Goal: Task Accomplishment & Management: Use online tool/utility

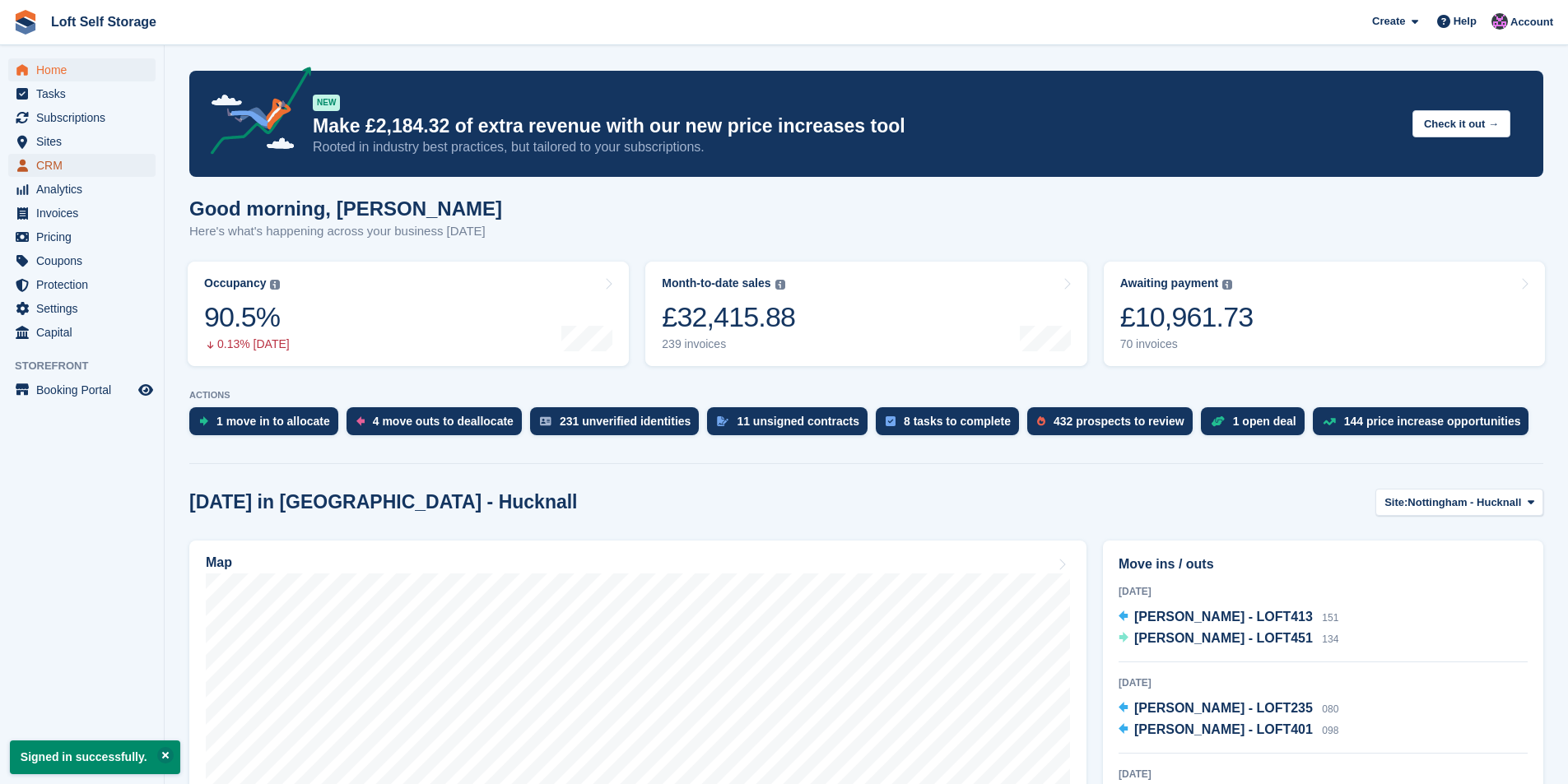
click at [45, 170] on span "CRM" at bounding box center [86, 165] width 99 height 23
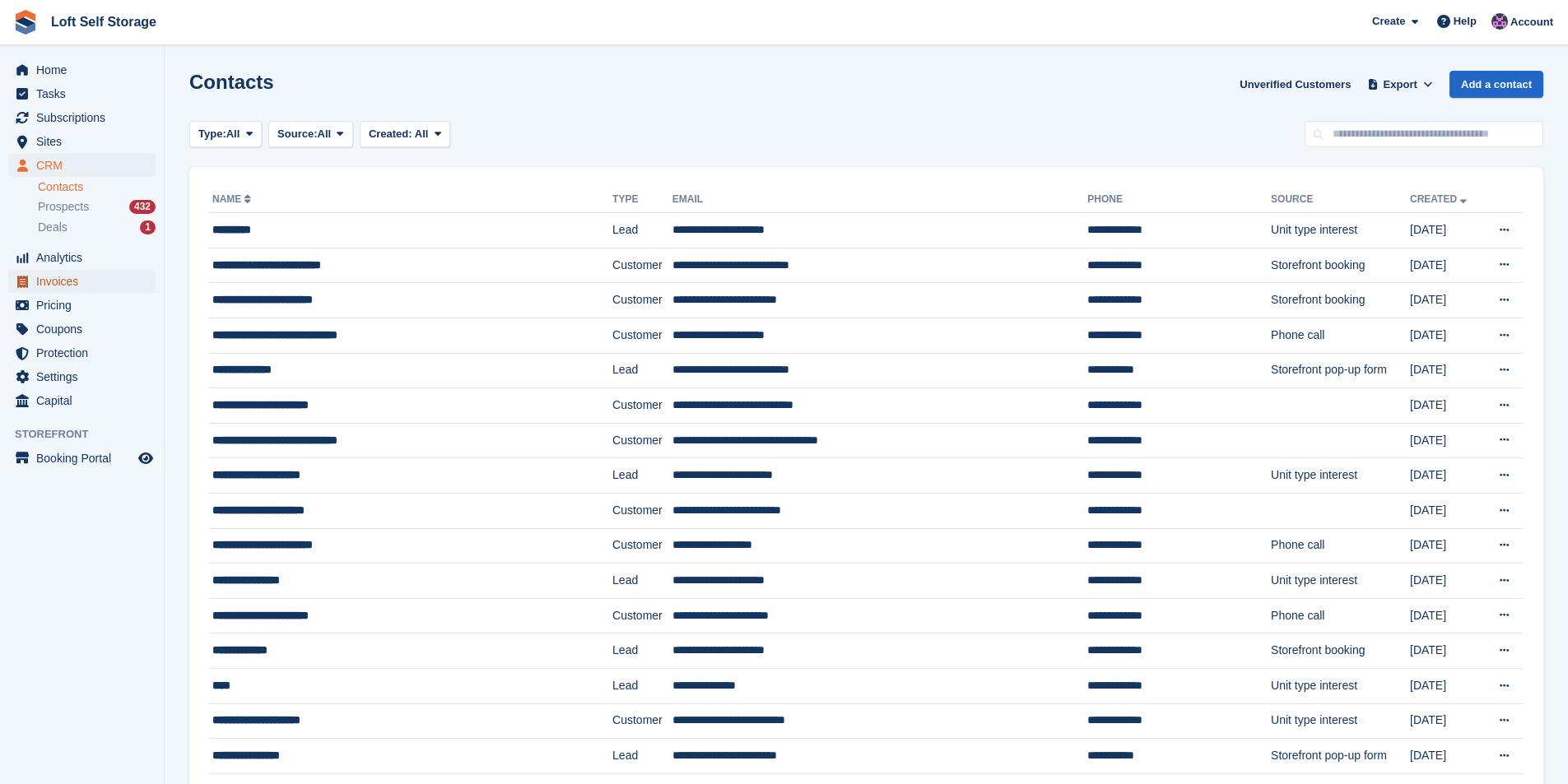
click at [43, 278] on span "Invoices" at bounding box center [86, 281] width 99 height 23
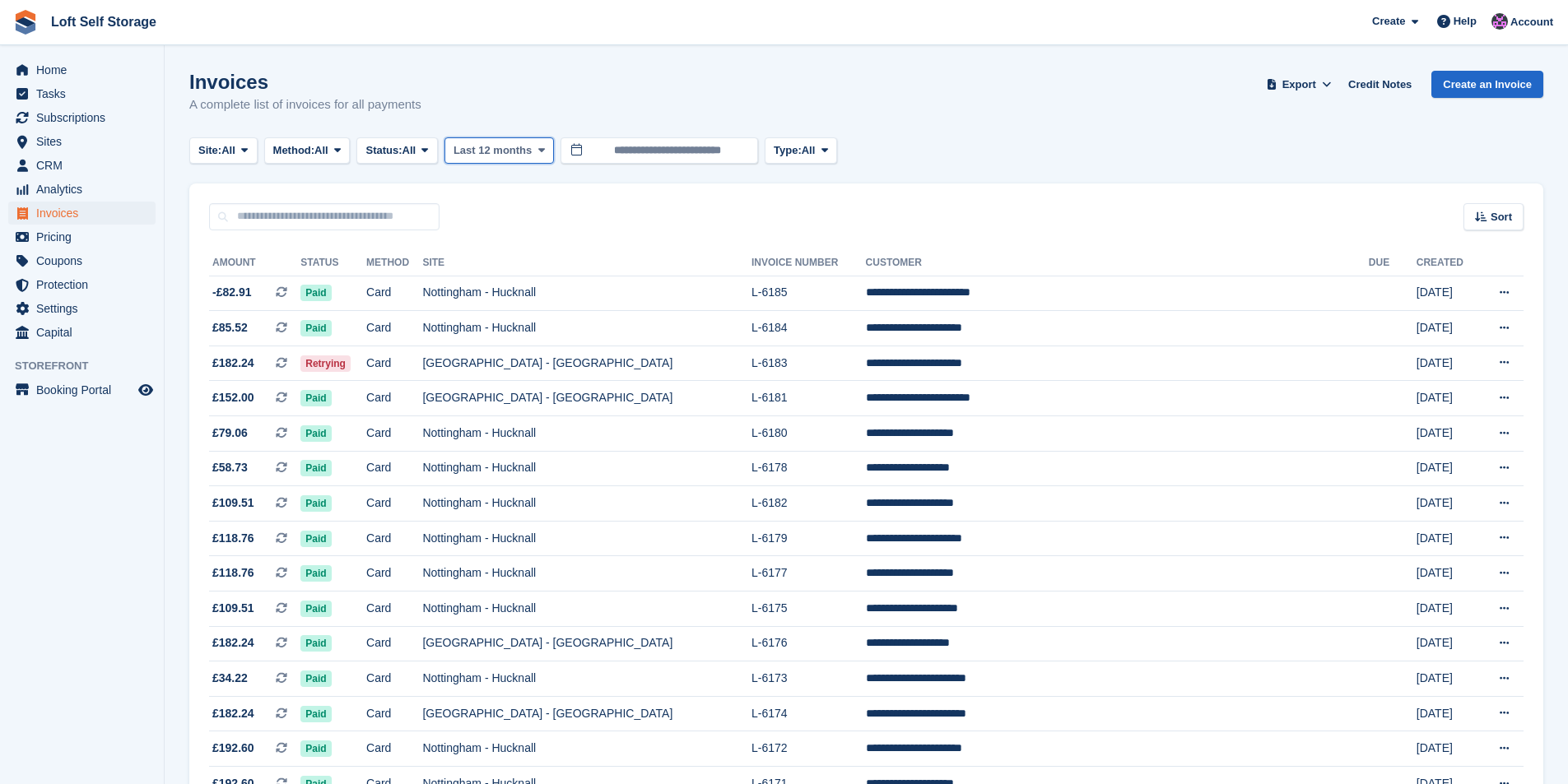
click at [487, 147] on span "Last 12 months" at bounding box center [493, 150] width 78 height 17
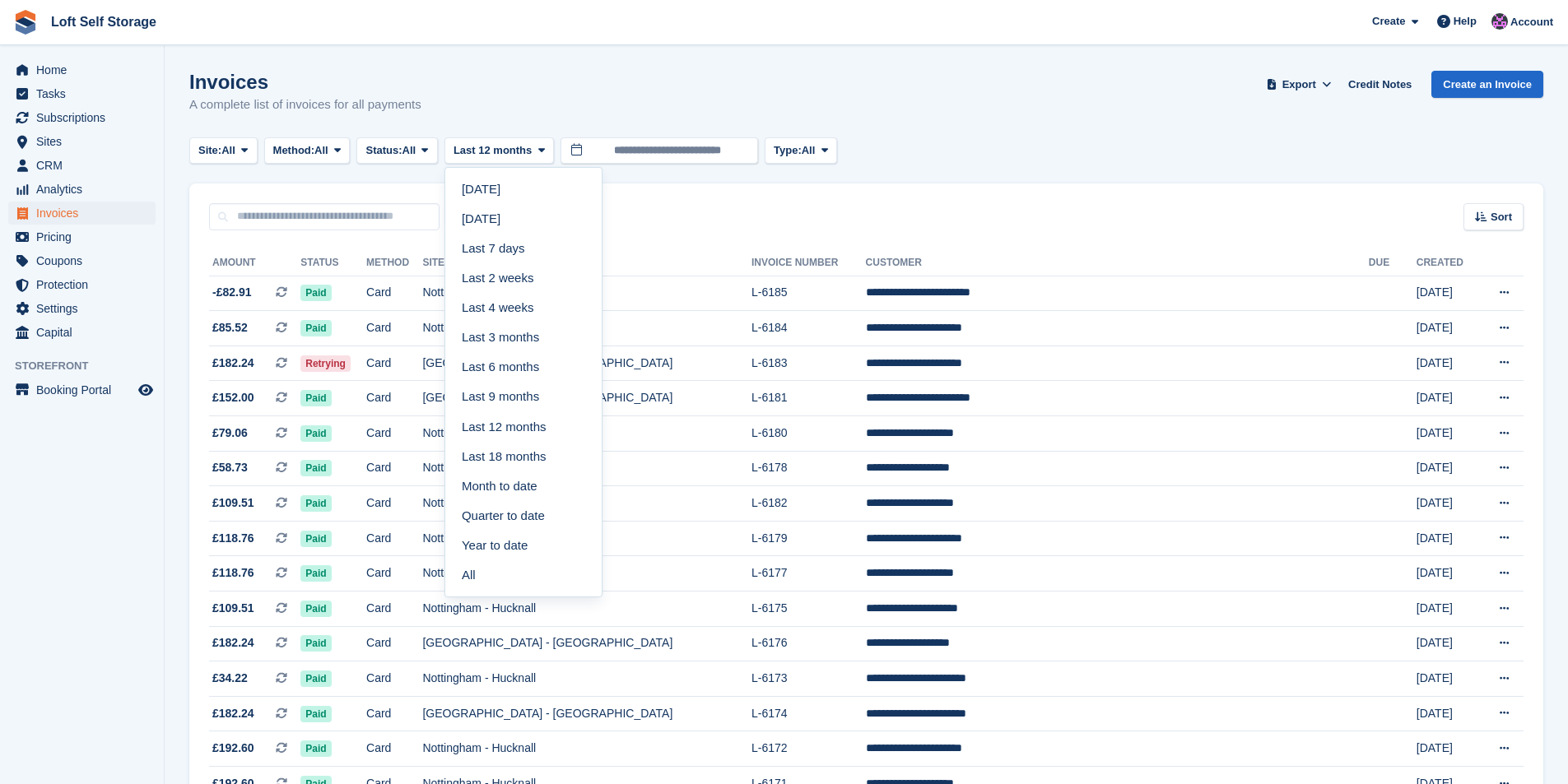
click at [498, 248] on link "Last 7 days" at bounding box center [523, 248] width 143 height 30
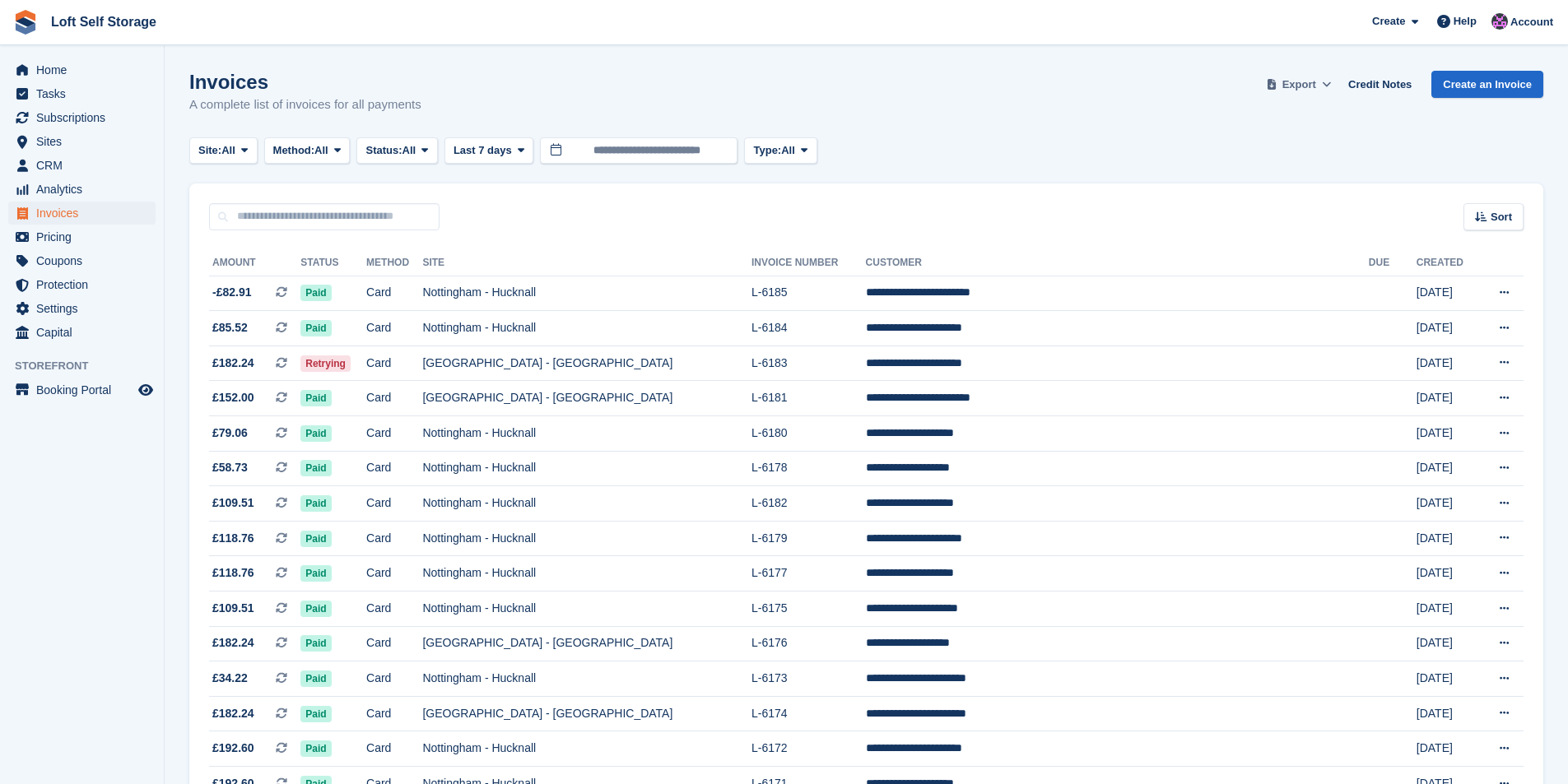
click at [1279, 88] on span at bounding box center [1272, 85] width 17 height 17
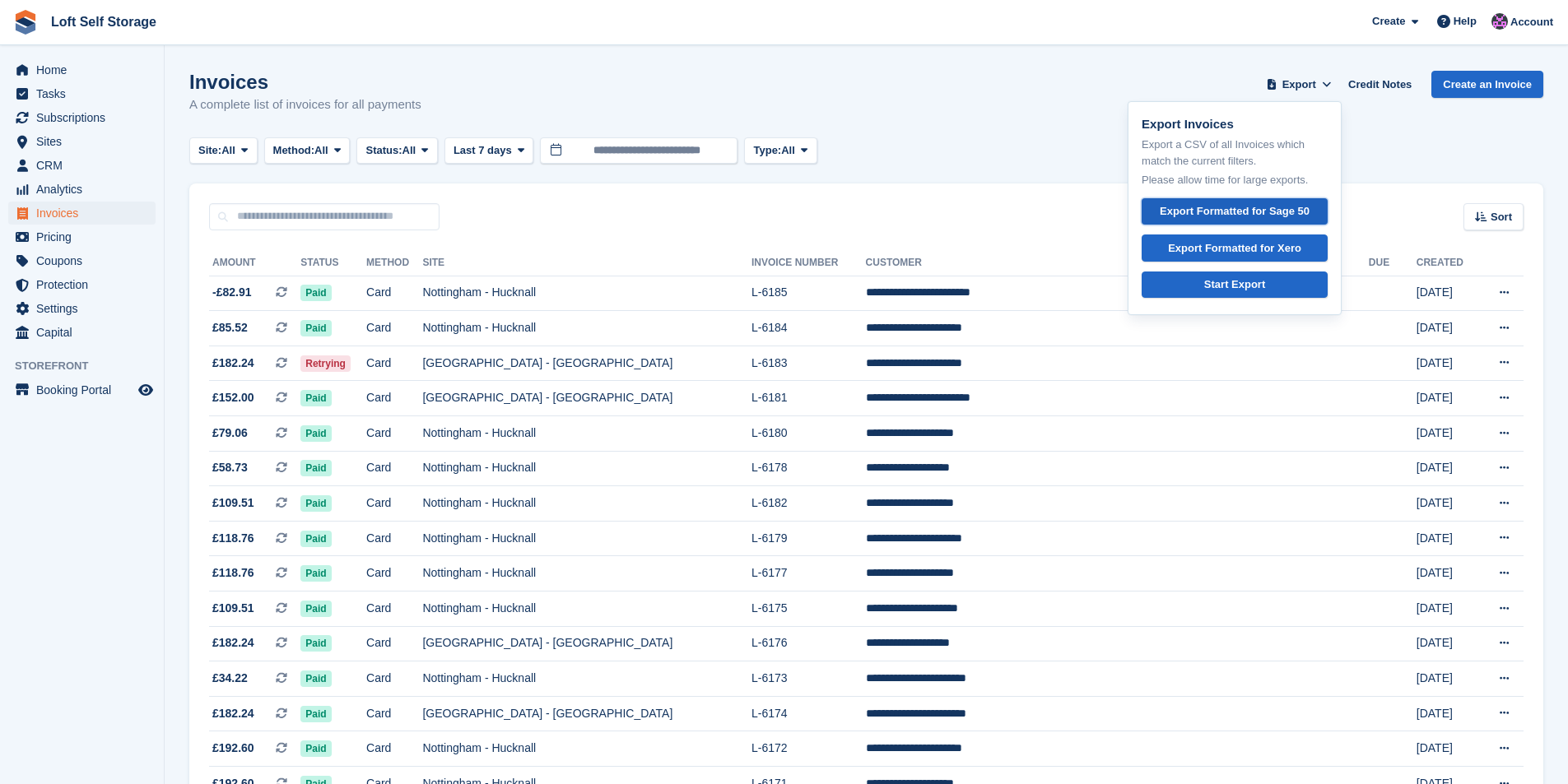
click at [1252, 217] on div "Export Formatted for Sage 50" at bounding box center [1235, 212] width 149 height 17
click at [702, 301] on td "Nottingham - Hucknall" at bounding box center [586, 293] width 330 height 35
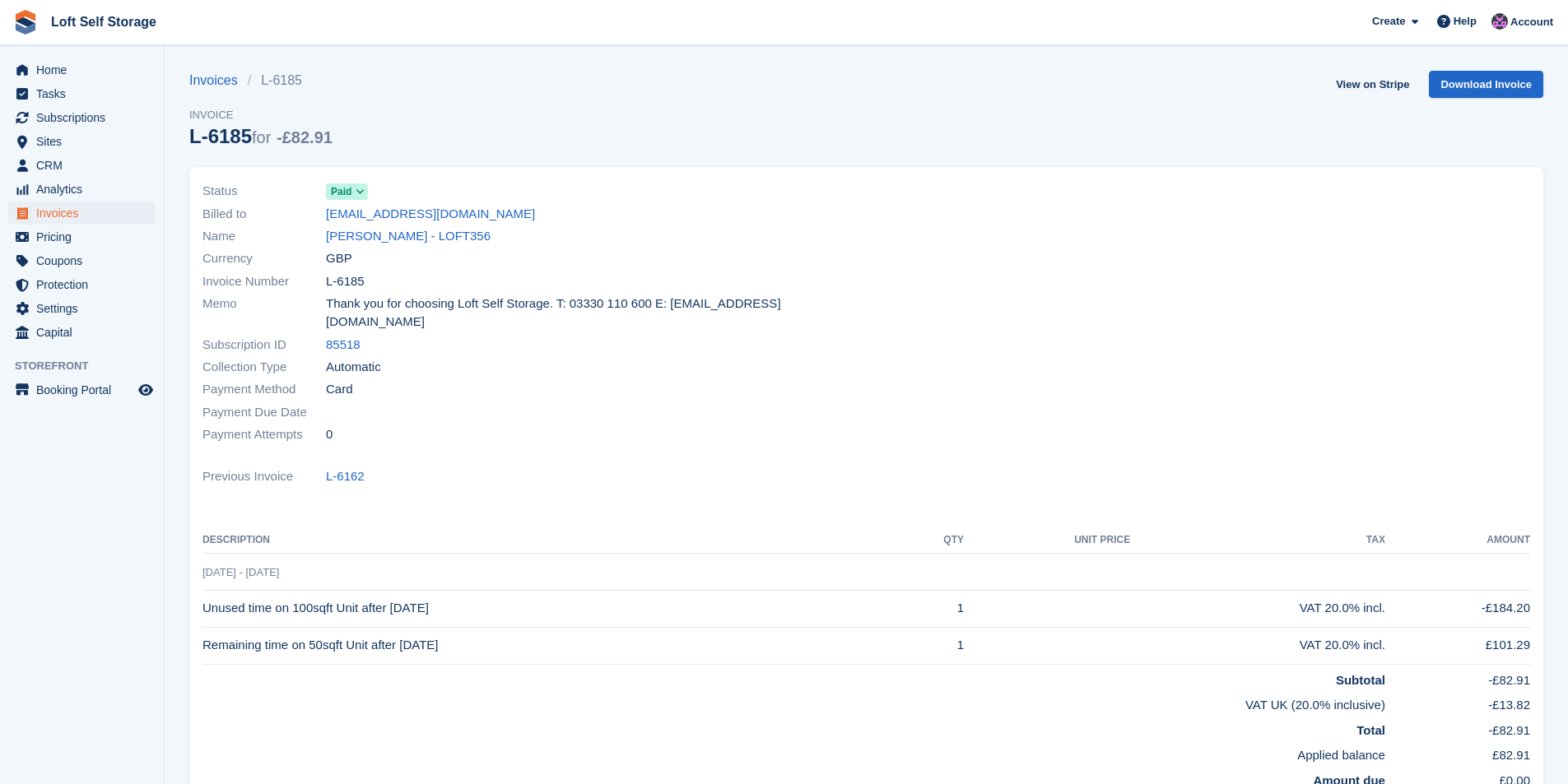
scroll to position [65, 0]
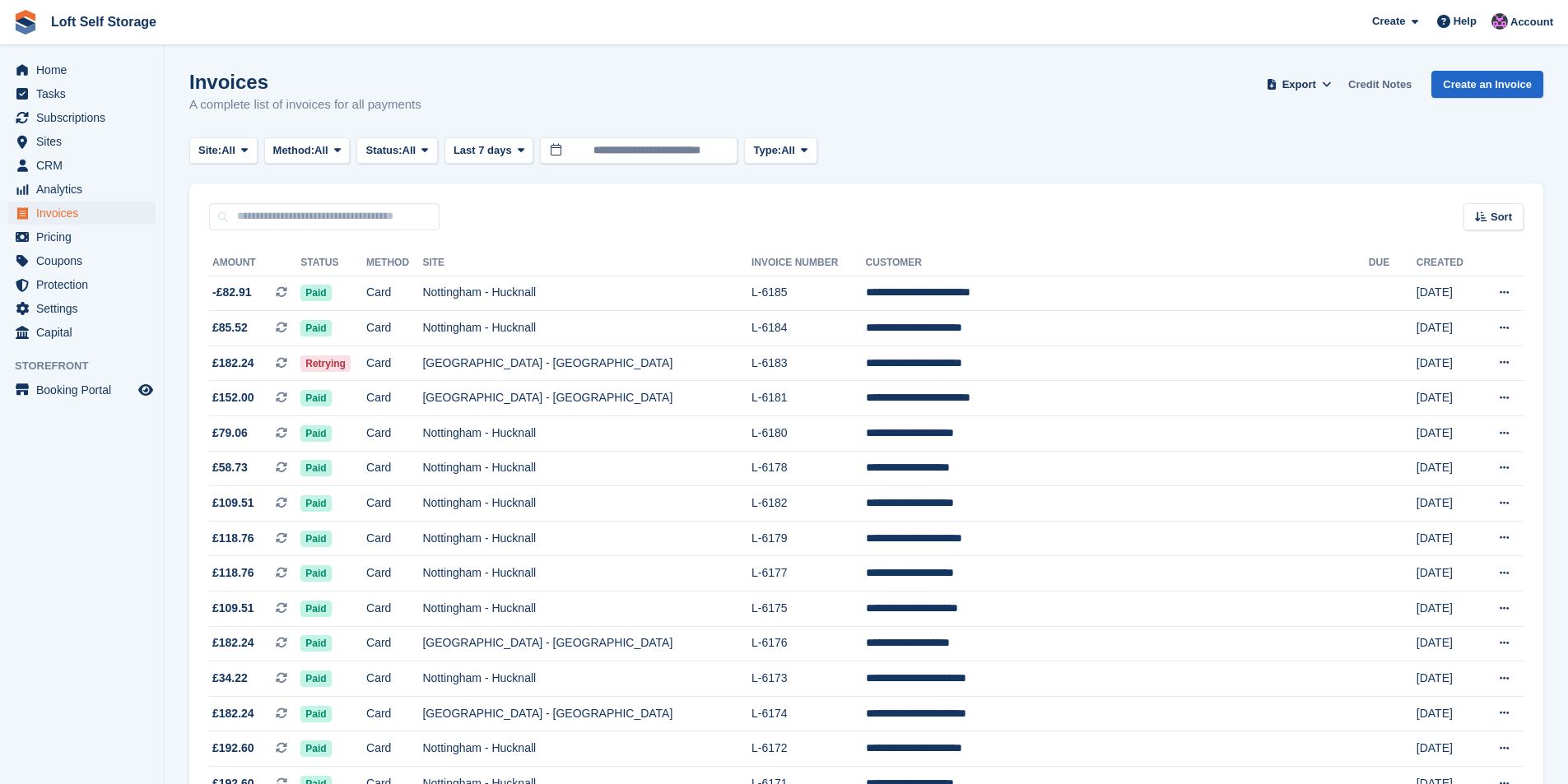
click at [1395, 89] on link "Credit Notes" at bounding box center [1380, 84] width 77 height 27
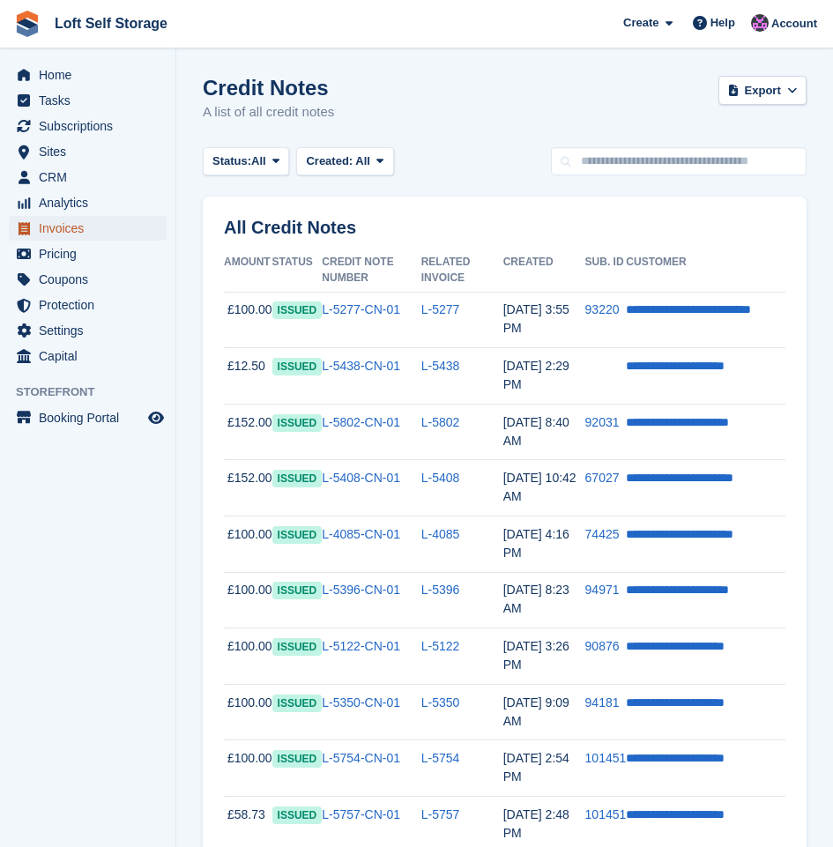
click at [77, 238] on span "Invoices" at bounding box center [92, 228] width 106 height 25
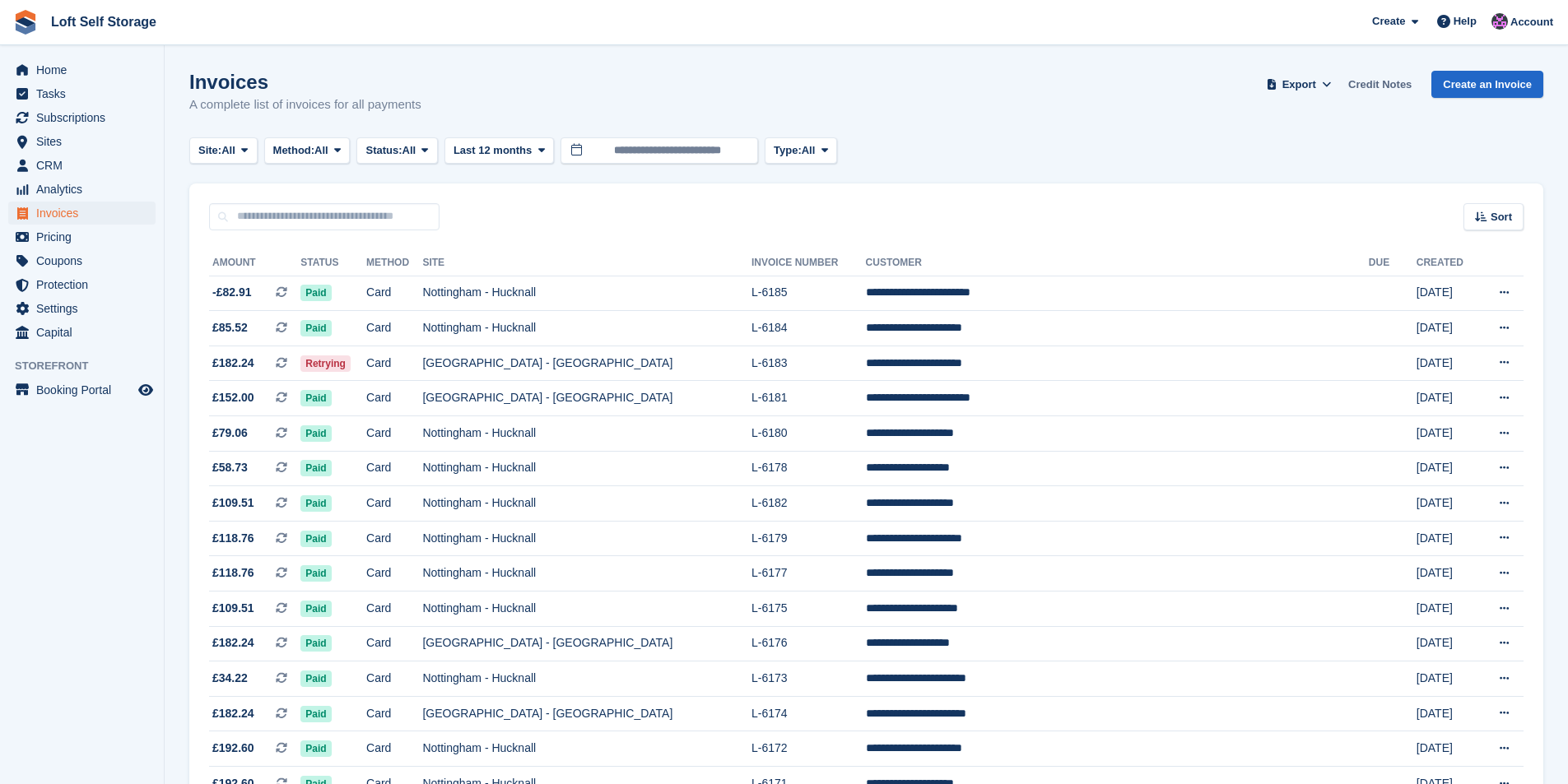
click at [1381, 87] on link "Credit Notes" at bounding box center [1380, 84] width 77 height 27
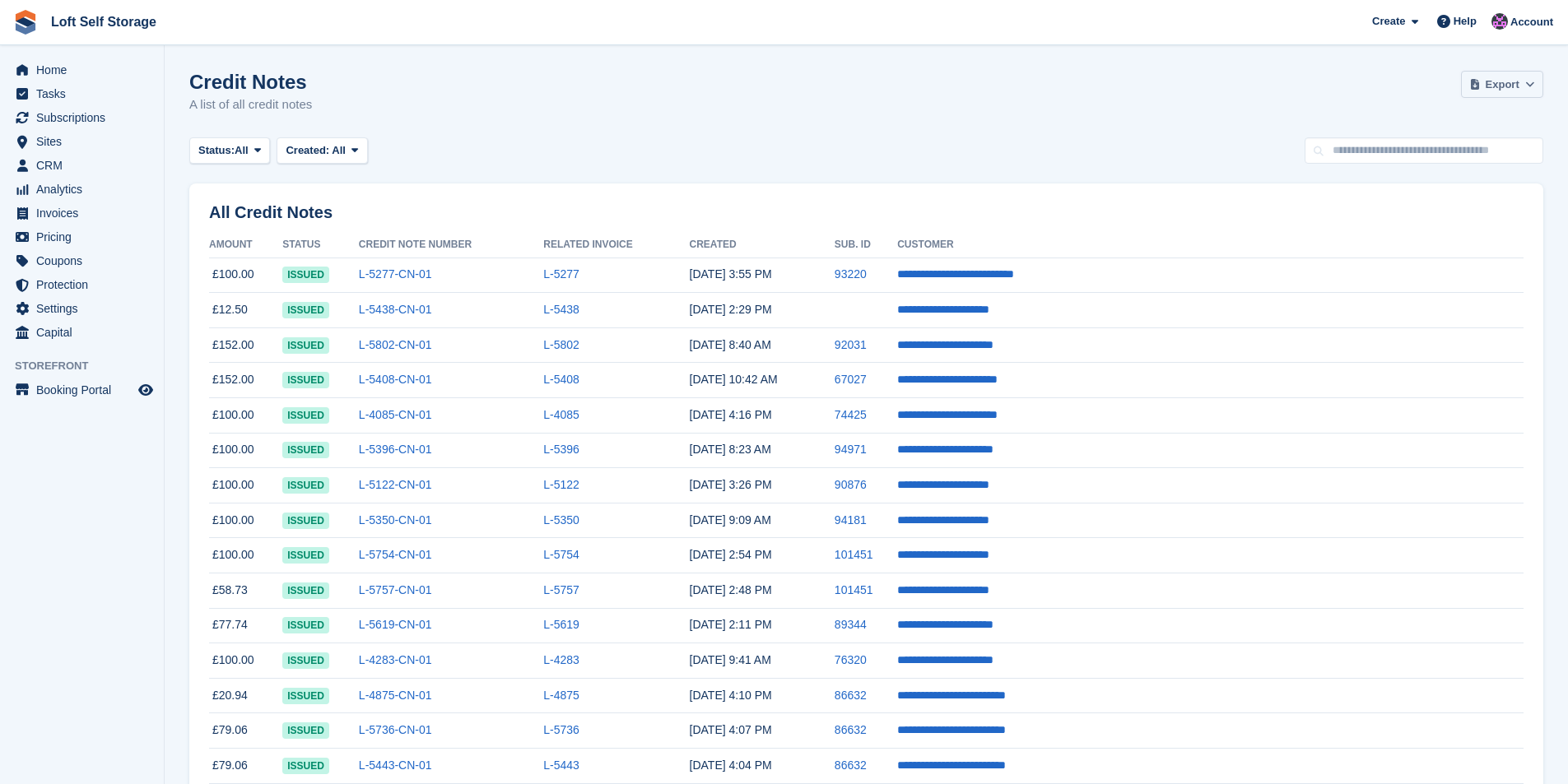
click at [1502, 89] on span "Export" at bounding box center [1503, 85] width 34 height 17
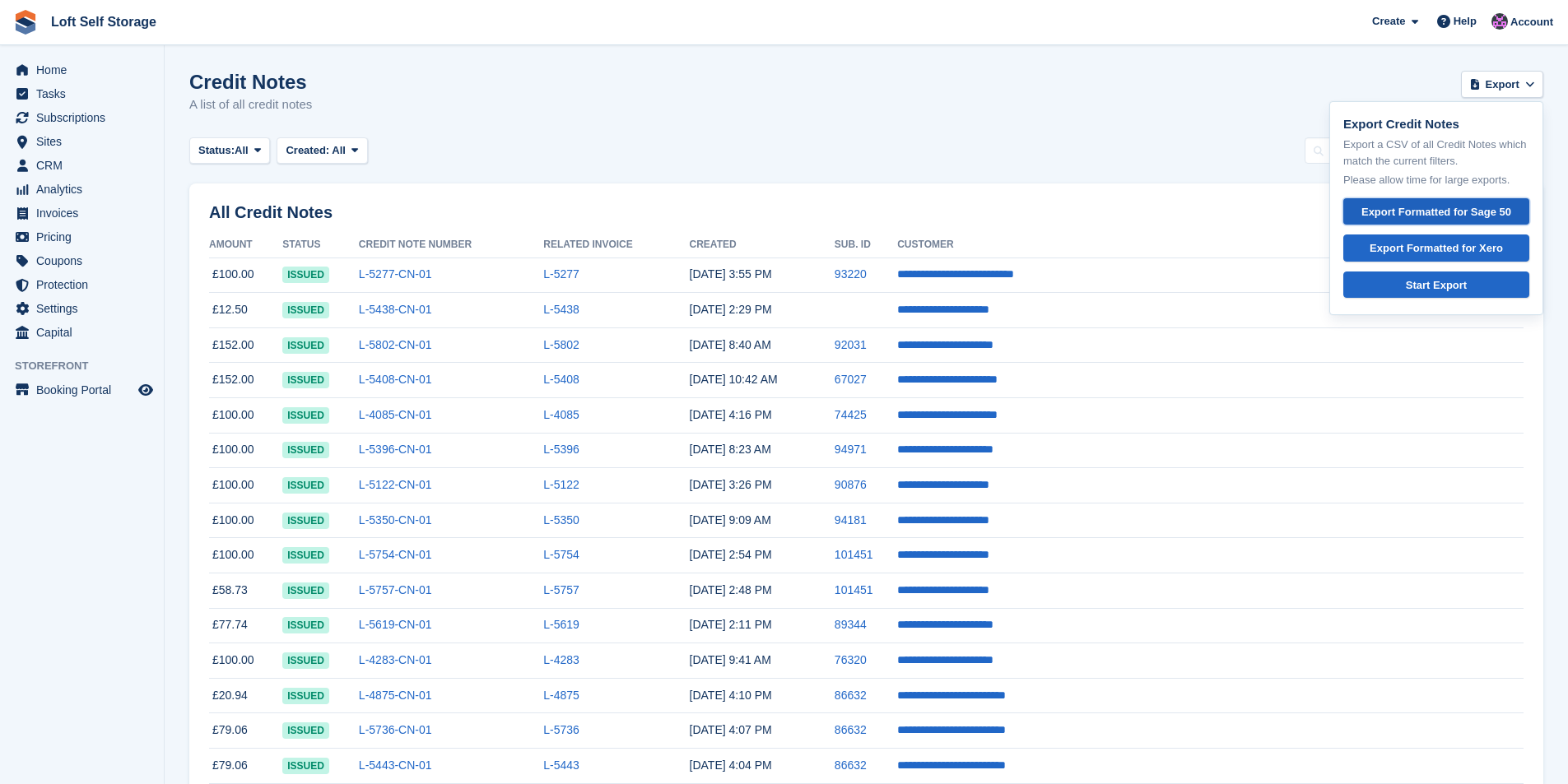
click at [1440, 198] on link "Export Formatted for Sage 50" at bounding box center [1435, 211] width 186 height 27
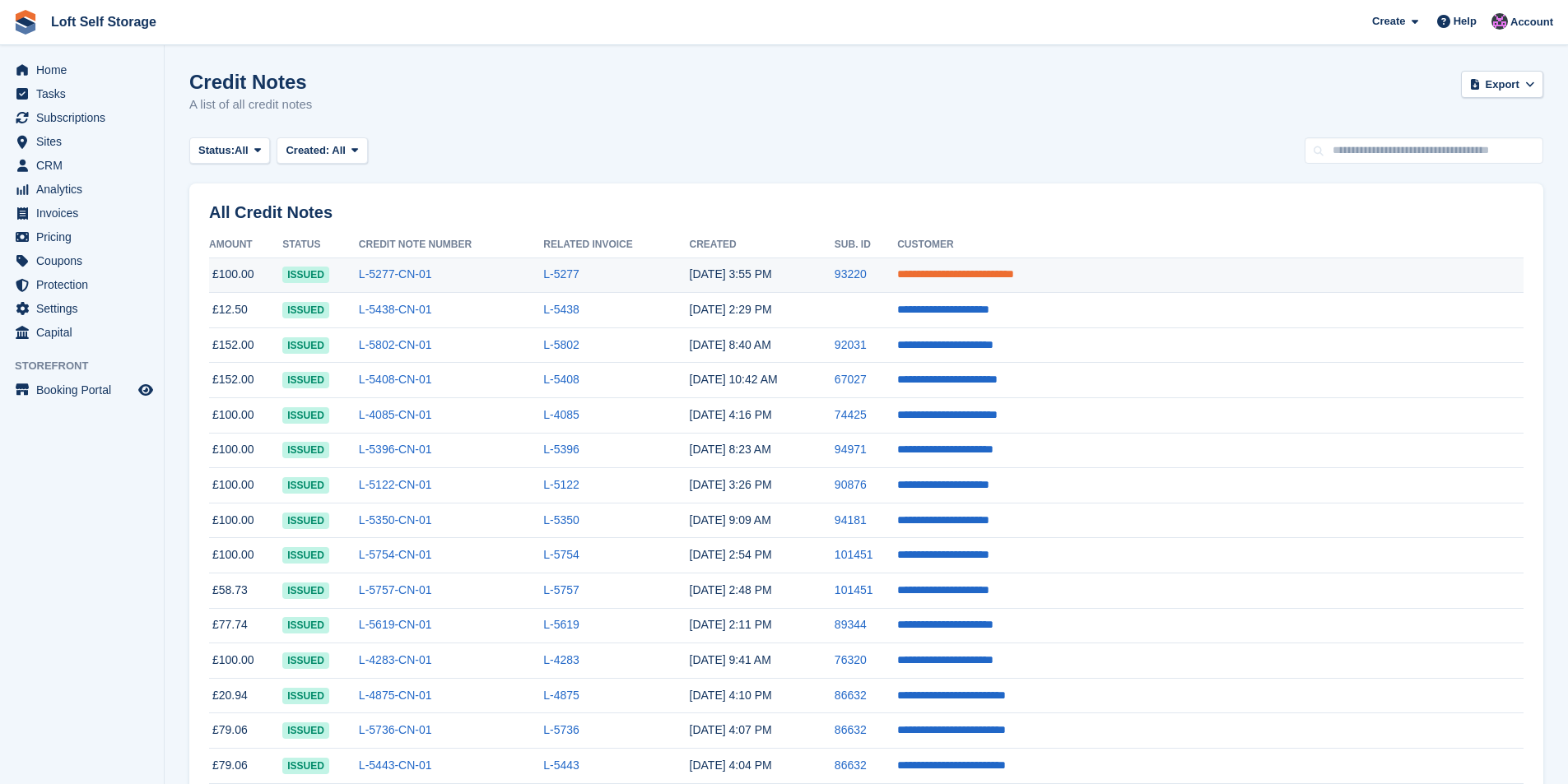
click at [1014, 273] on link "**********" at bounding box center [955, 273] width 117 height 11
